Goal: Task Accomplishment & Management: Manage account settings

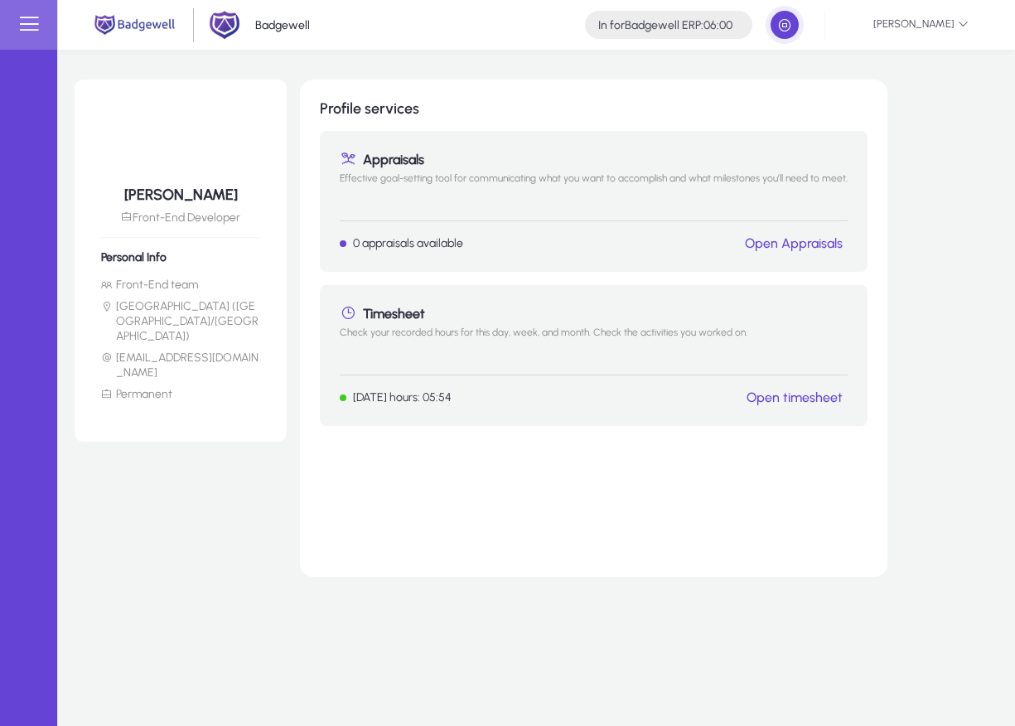
click at [250, 659] on div "[PERSON_NAME] Front-End Developer Personal Info Front-End team [GEOGRAPHIC_DATA…" at bounding box center [536, 388] width 957 height 676
drag, startPoint x: 460, startPoint y: 396, endPoint x: 360, endPoint y: 398, distance: 100.3
click at [360, 398] on div "[DATE] hours: 05:54 Open timesheet" at bounding box center [594, 396] width 508 height 17
click at [360, 398] on p "[DATE] hours: 05:54" at bounding box center [402, 397] width 99 height 14
click at [456, 486] on div "Profile services Appraisals Effective goal-setting tool for communicating what …" at bounding box center [593, 328] width 587 height 497
